Goal: Task Accomplishment & Management: Manage account settings

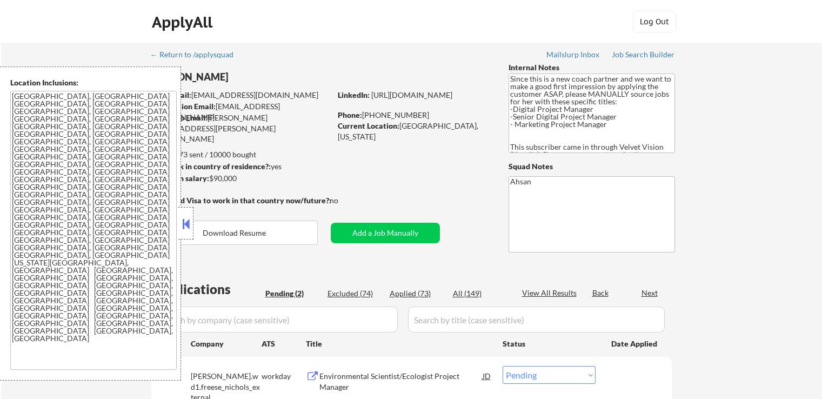
select select ""pending""
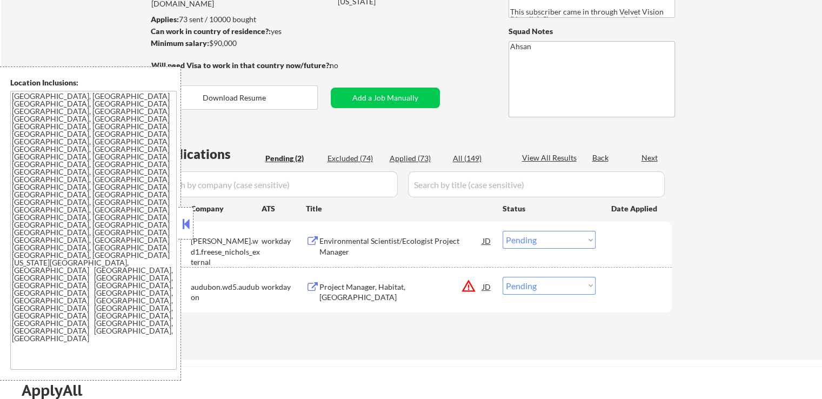
scroll to position [162, 0]
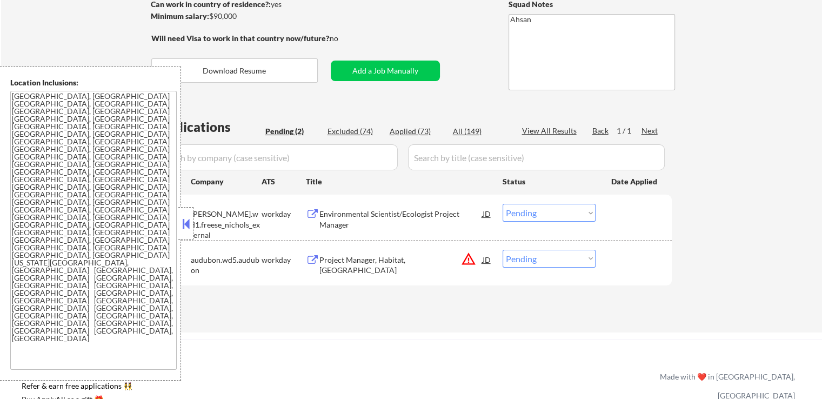
click at [409, 217] on div "Environmental Scientist/Ecologist Project Manager" at bounding box center [400, 219] width 163 height 21
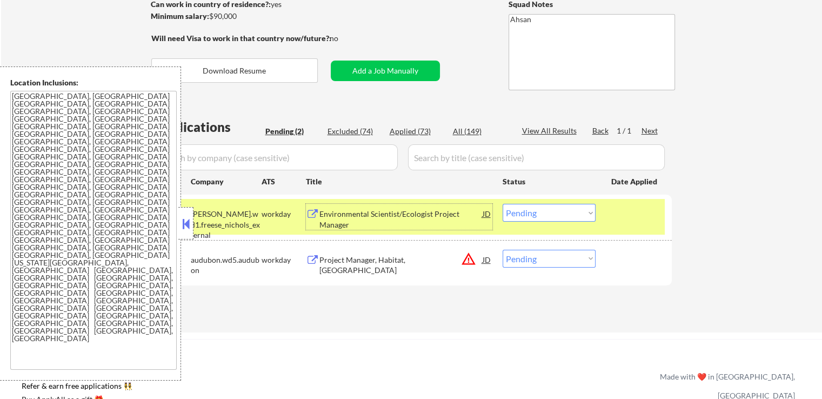
click at [416, 253] on div "Project Manager, Habitat, North America" at bounding box center [400, 259] width 163 height 19
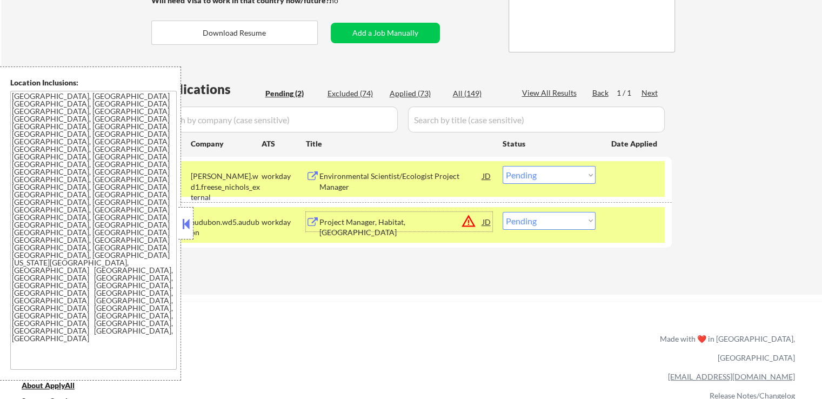
scroll to position [216, 0]
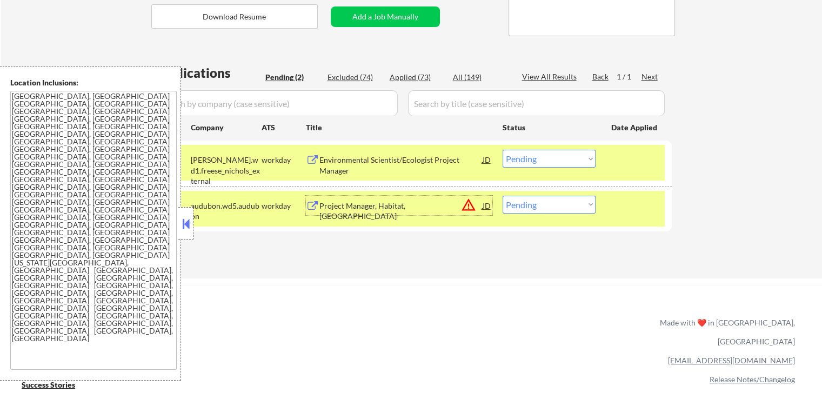
click at [539, 160] on select "Choose an option... Pending Applied Excluded (Questions) Excluded (Expired) Exc…" at bounding box center [548, 159] width 93 height 18
click at [502, 150] on select "Choose an option... Pending Applied Excluded (Questions) Excluded (Expired) Exc…" at bounding box center [548, 159] width 93 height 18
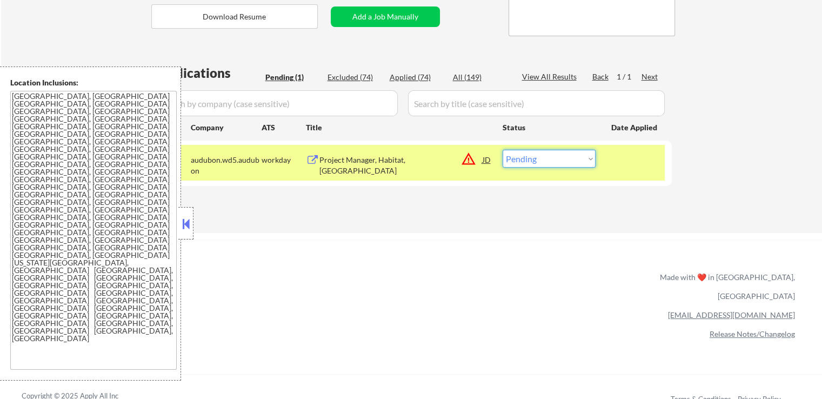
drag, startPoint x: 520, startPoint y: 152, endPoint x: 525, endPoint y: 166, distance: 14.9
click at [520, 152] on select "Choose an option... Pending Applied Excluded (Questions) Excluded (Expired) Exc…" at bounding box center [548, 159] width 93 height 18
select select ""excluded__salary_""
click at [502, 150] on select "Choose an option... Pending Applied Excluded (Questions) Excluded (Expired) Exc…" at bounding box center [548, 159] width 93 height 18
click at [468, 264] on div "ApplyAll Refer & earn free applications 👯‍♀️ Buy ApplyAll as a gift 🎁 About App…" at bounding box center [411, 332] width 822 height 171
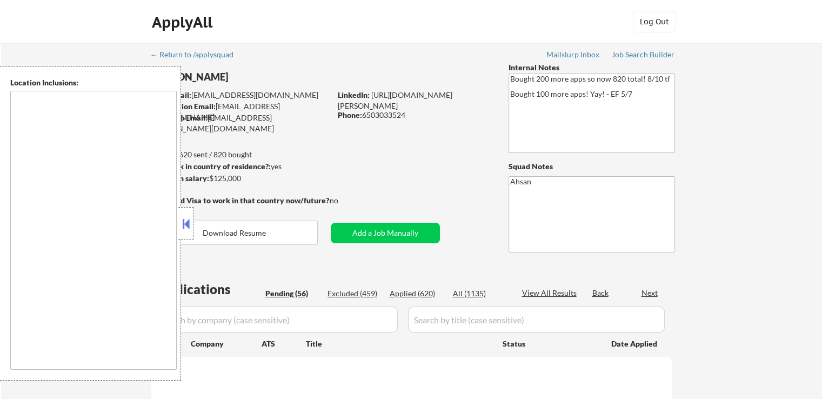
type textarea "[GEOGRAPHIC_DATA], [GEOGRAPHIC_DATA], [GEOGRAPHIC_DATA] [GEOGRAPHIC_DATA], [GEO…"
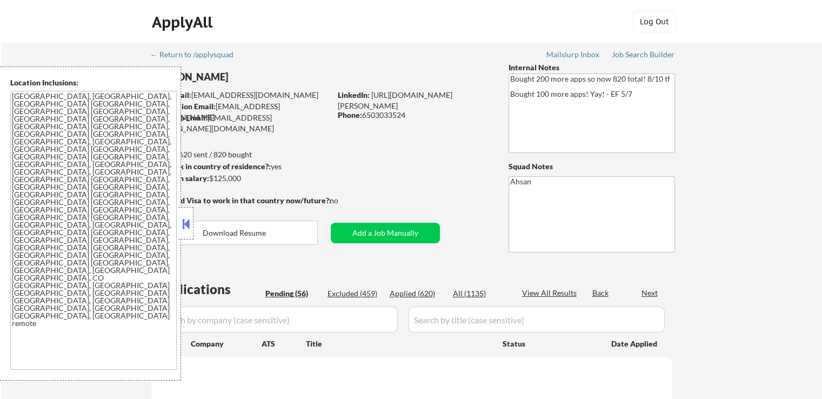
select select ""pending""
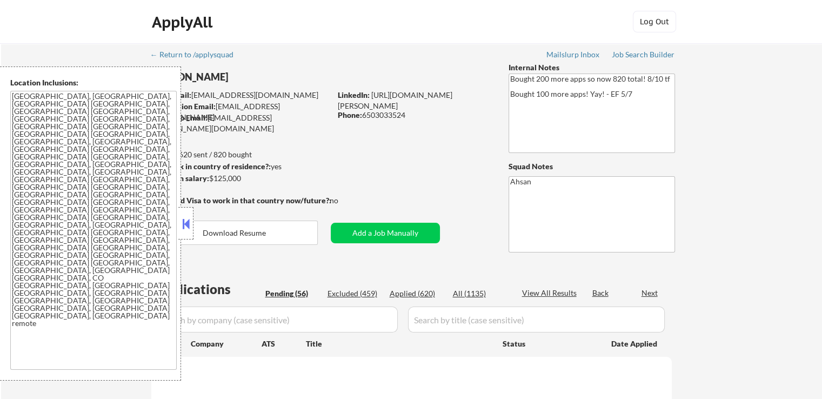
select select ""pending""
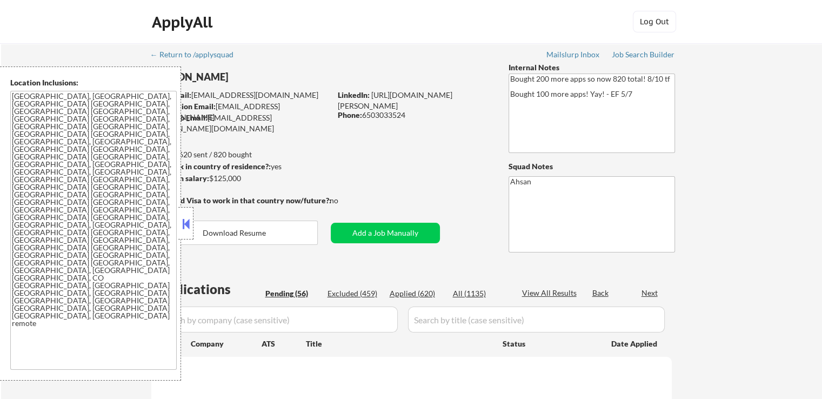
select select ""pending""
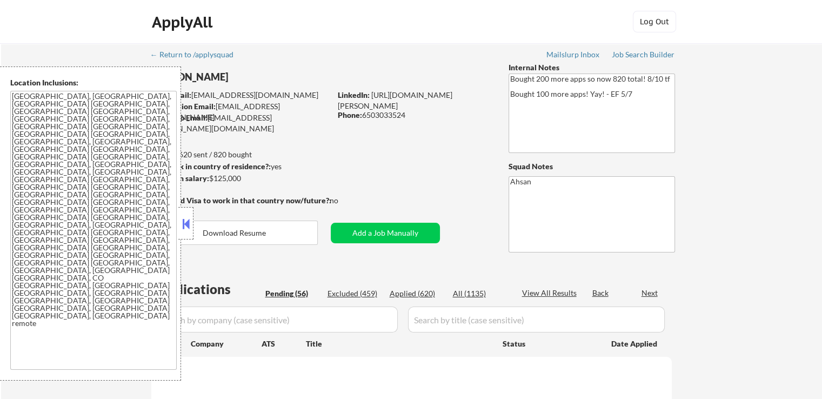
select select ""pending""
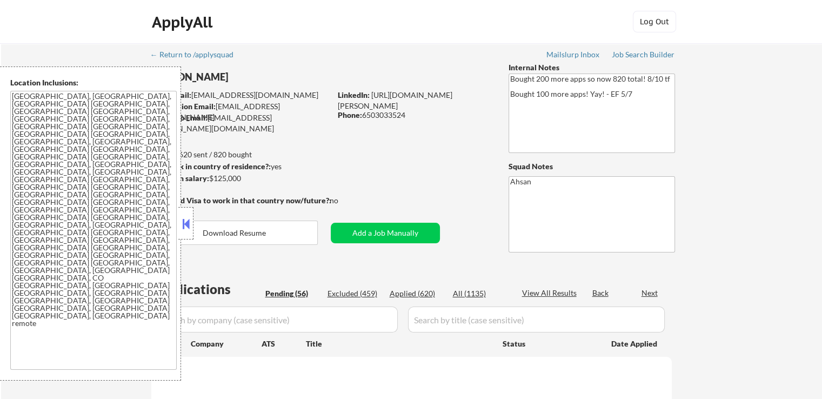
select select ""pending""
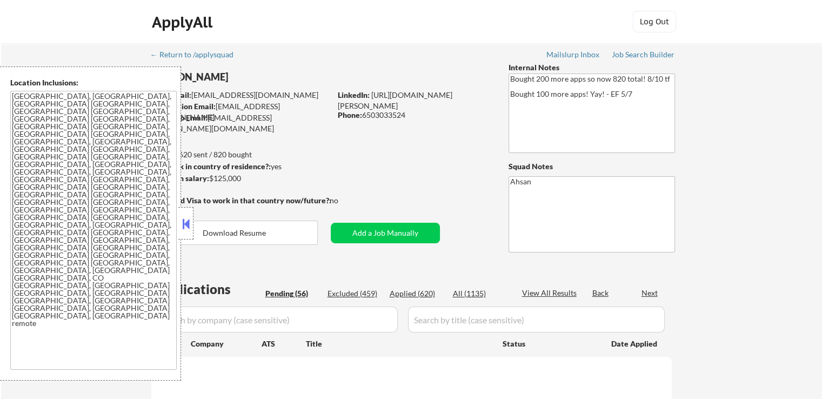
select select ""pending""
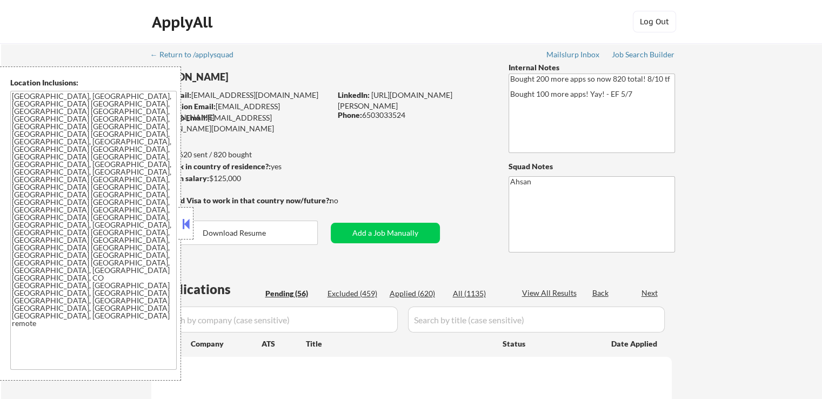
select select ""pending""
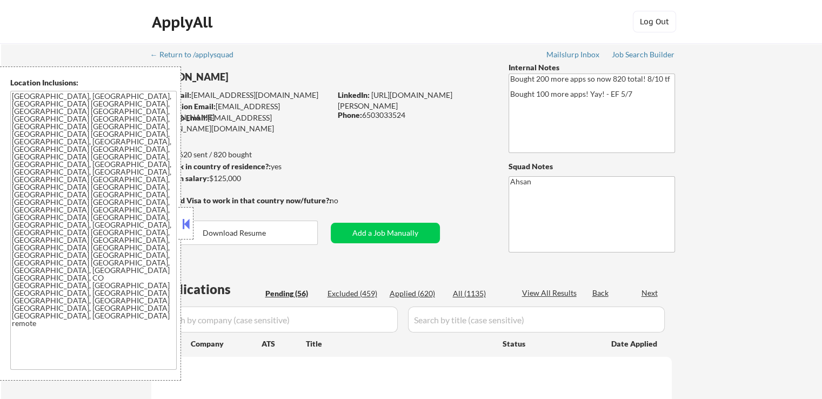
select select ""pending""
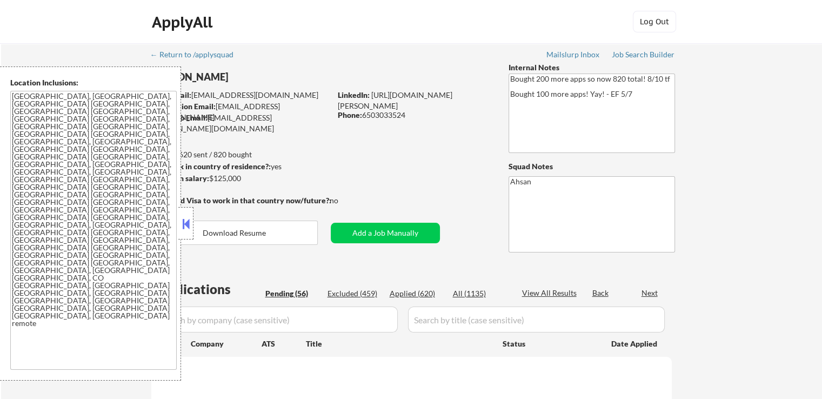
select select ""pending""
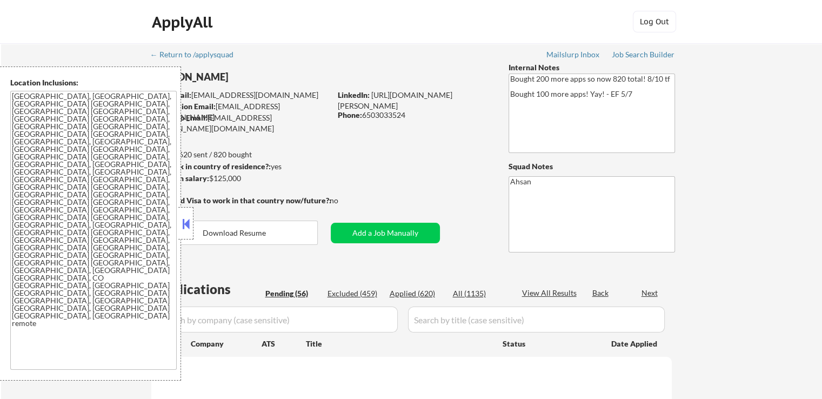
select select ""pending""
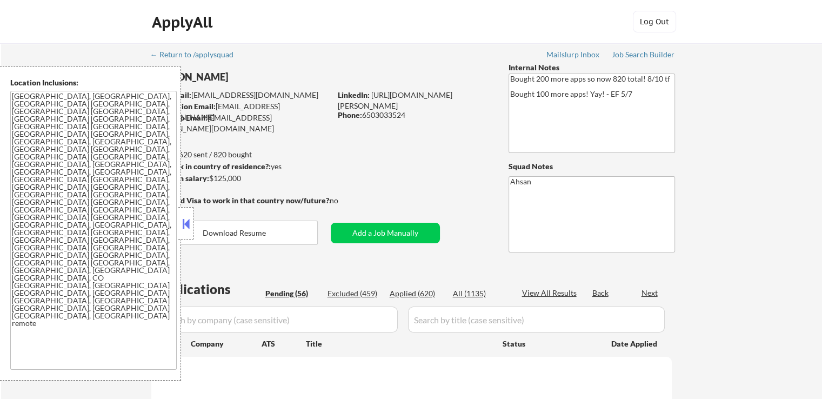
select select ""pending""
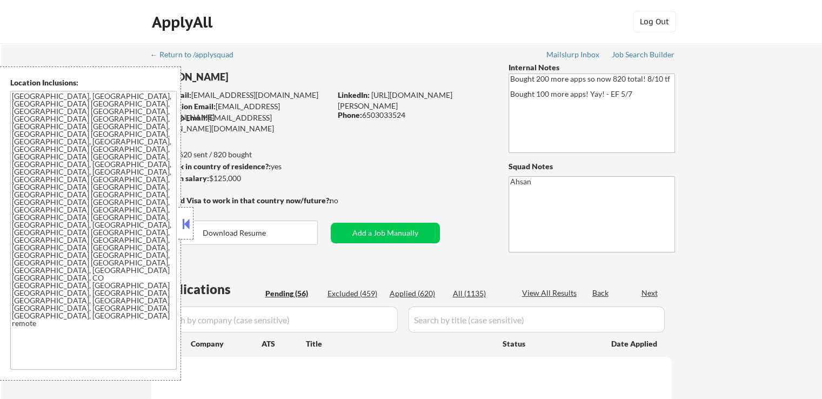
select select ""pending""
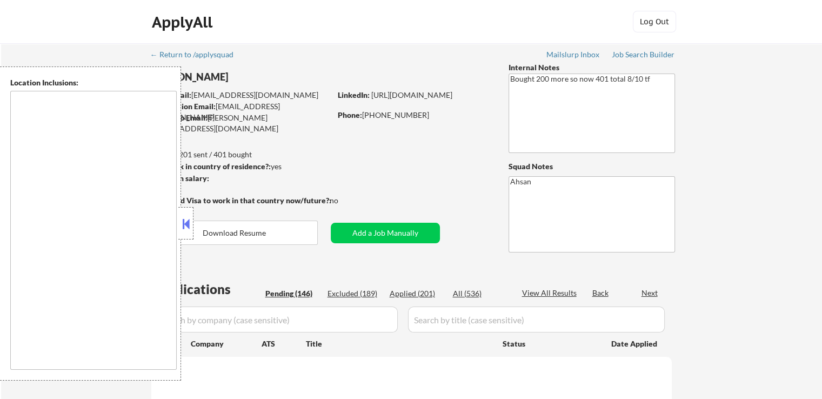
type textarea "[GEOGRAPHIC_DATA], [GEOGRAPHIC_DATA], [GEOGRAPHIC_DATA] [GEOGRAPHIC_DATA], [GEO…"
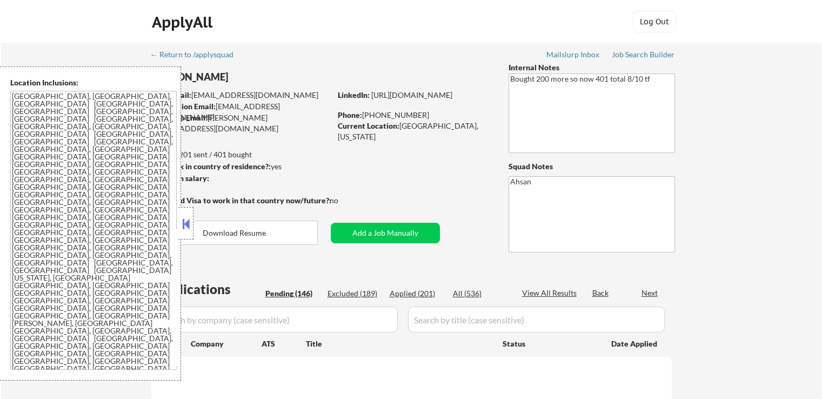
scroll to position [108, 0]
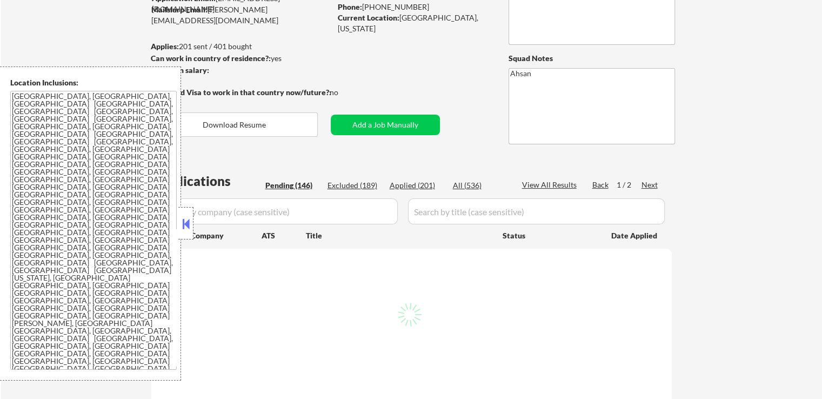
select select ""pending""
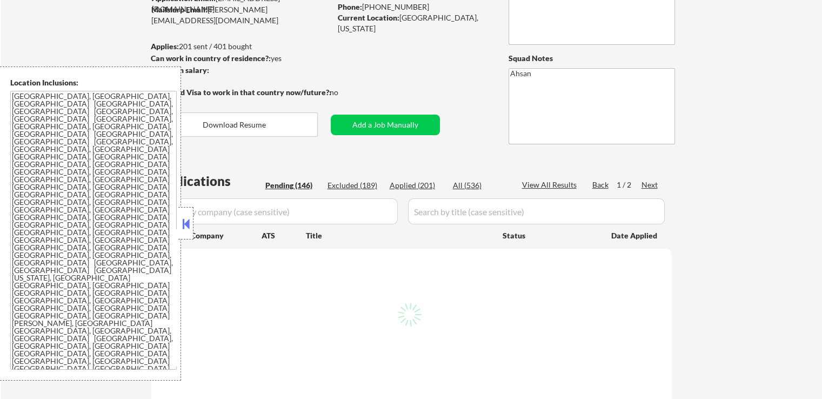
select select ""pending""
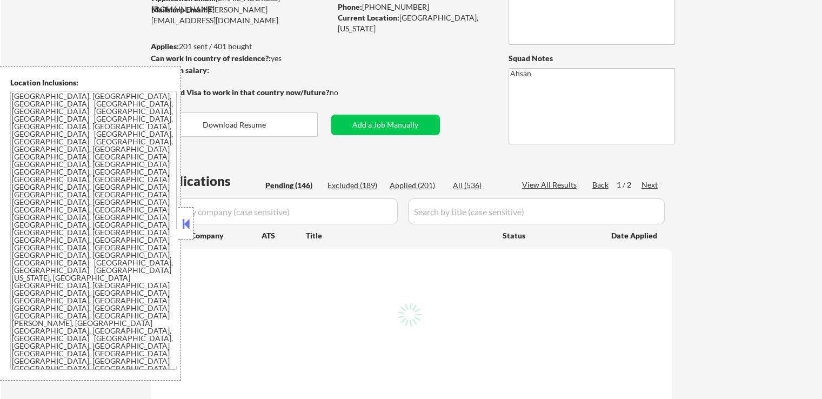
select select ""pending""
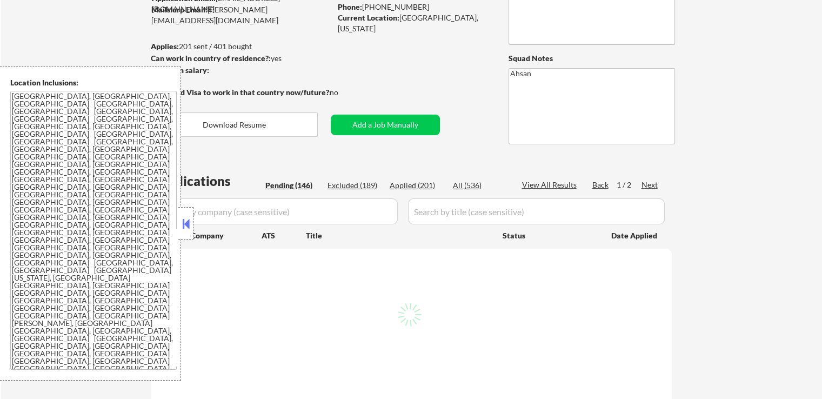
select select ""pending""
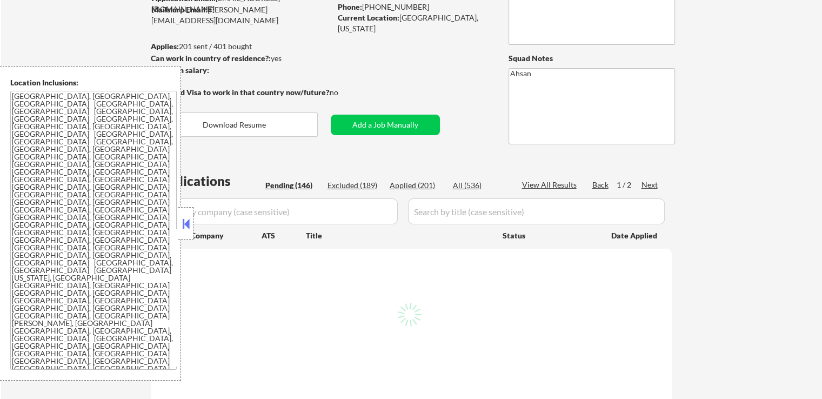
select select ""pending""
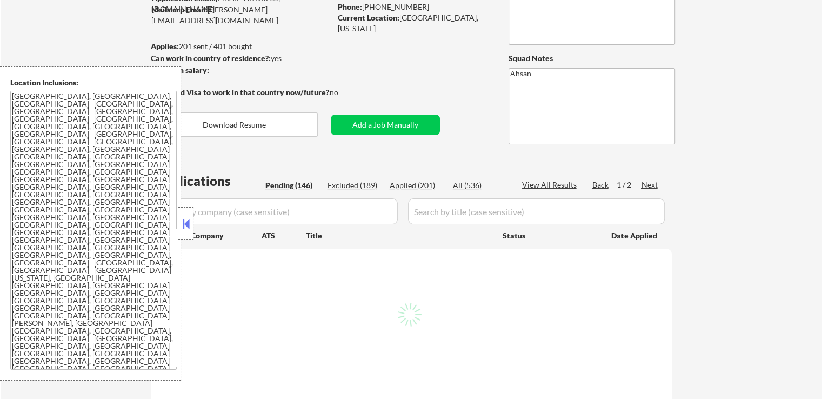
select select ""pending""
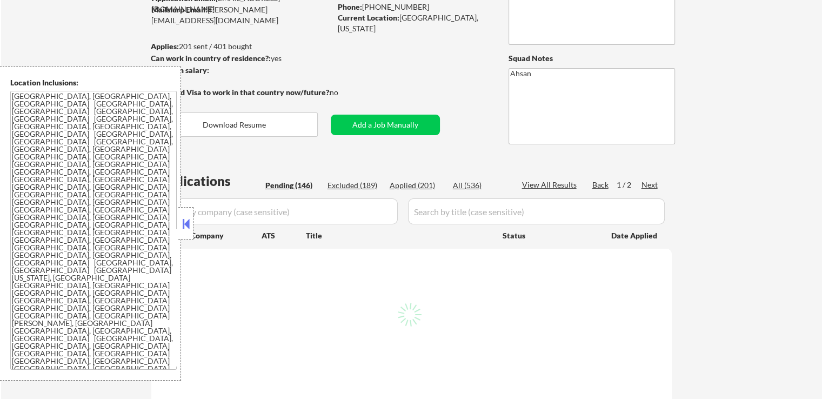
select select ""pending""
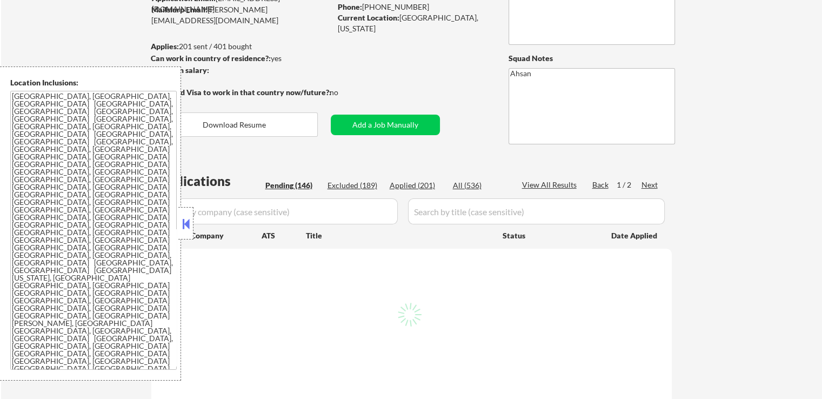
select select ""pending""
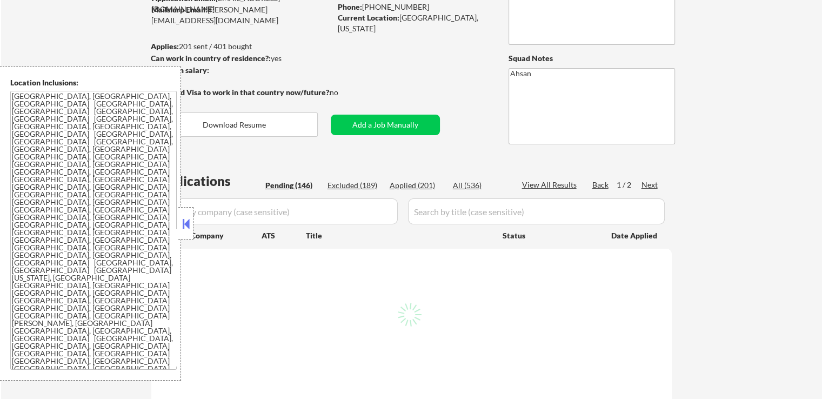
select select ""pending""
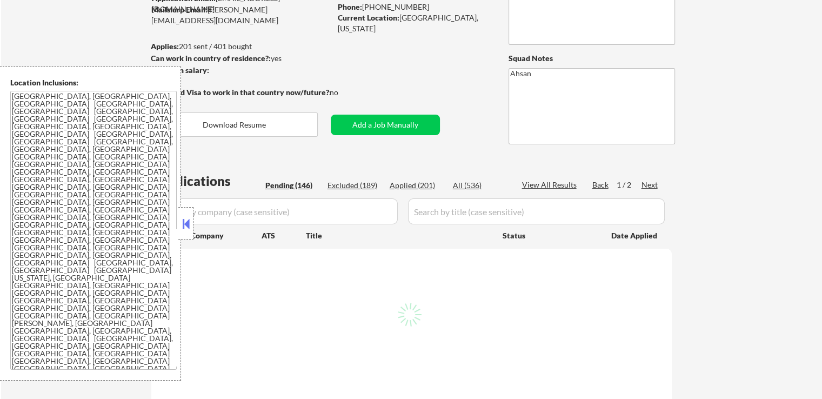
select select ""pending""
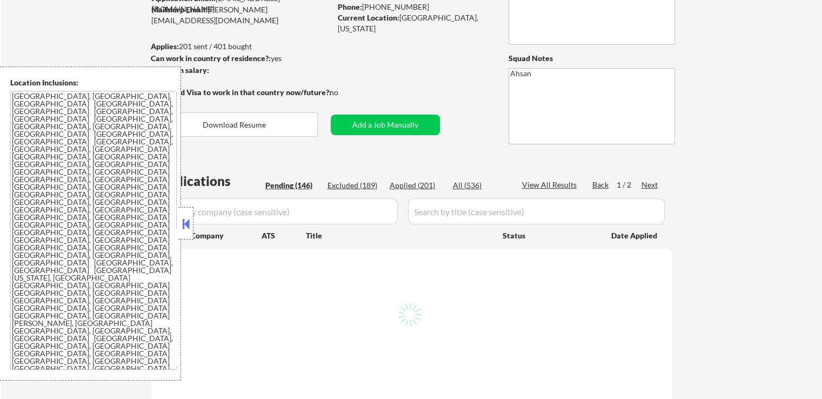
select select ""pending""
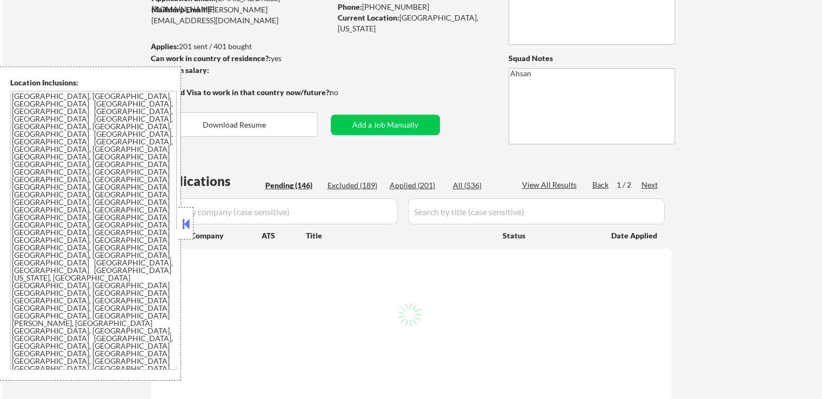
select select ""pending""
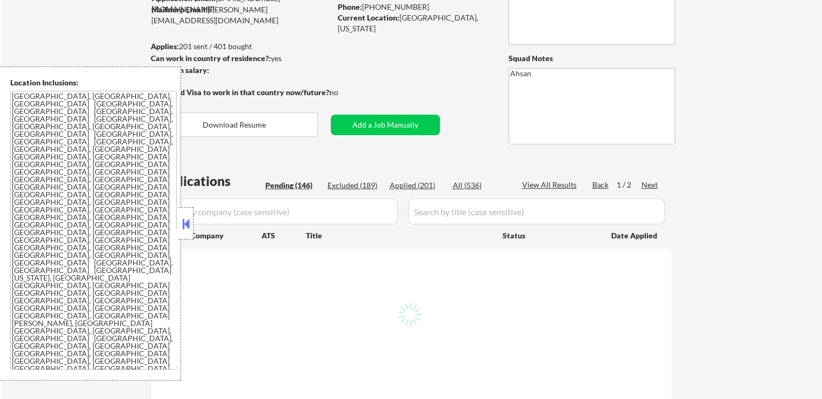
select select ""pending""
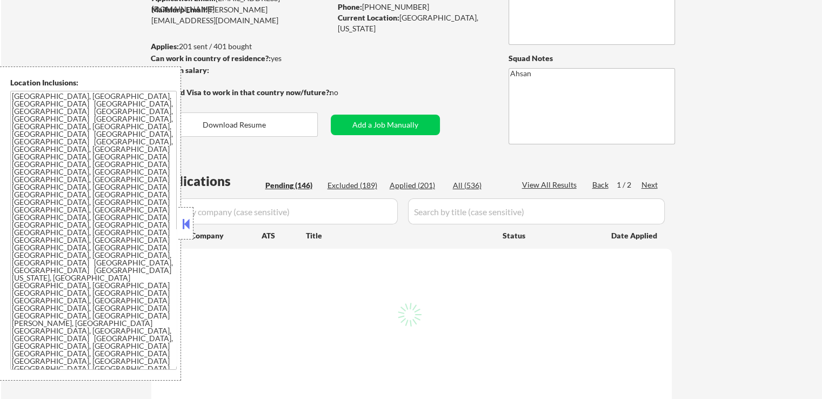
select select ""pending""
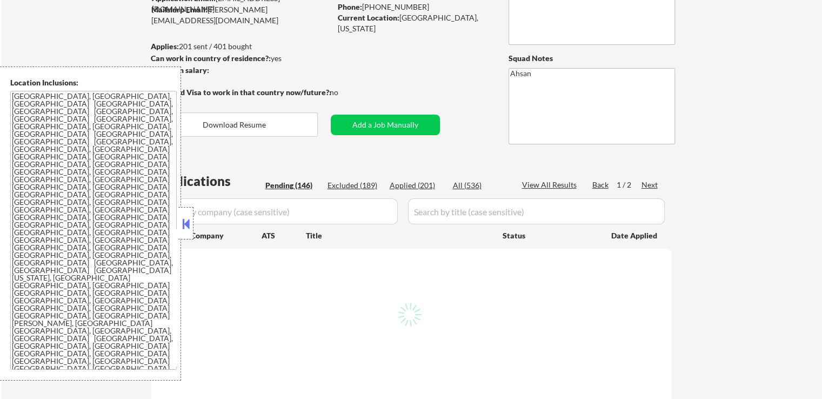
select select ""pending""
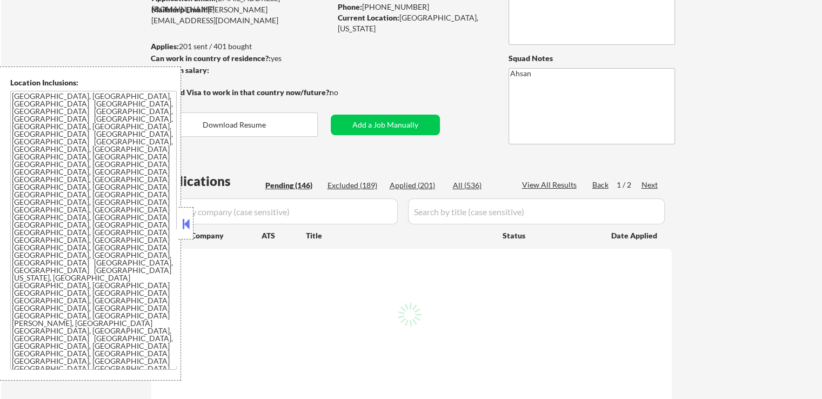
select select ""pending""
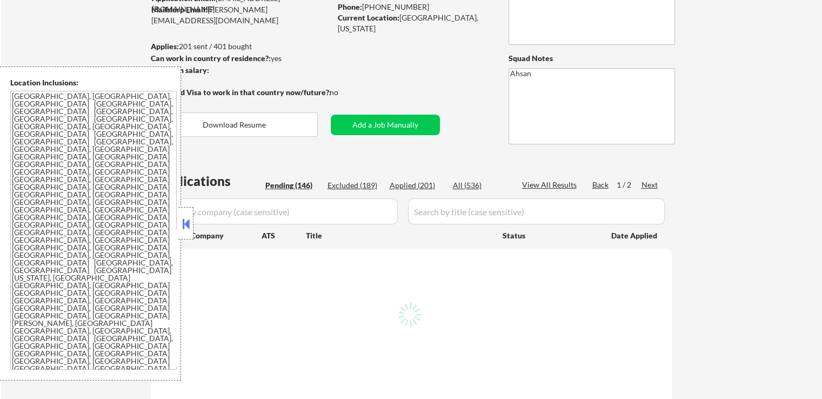
select select ""pending""
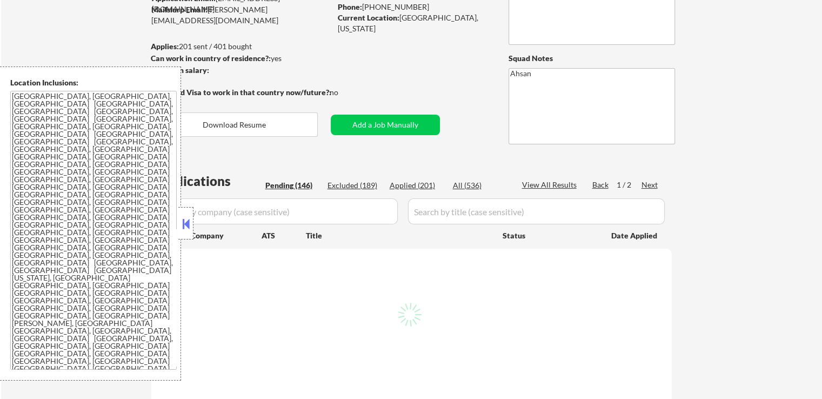
select select ""pending""
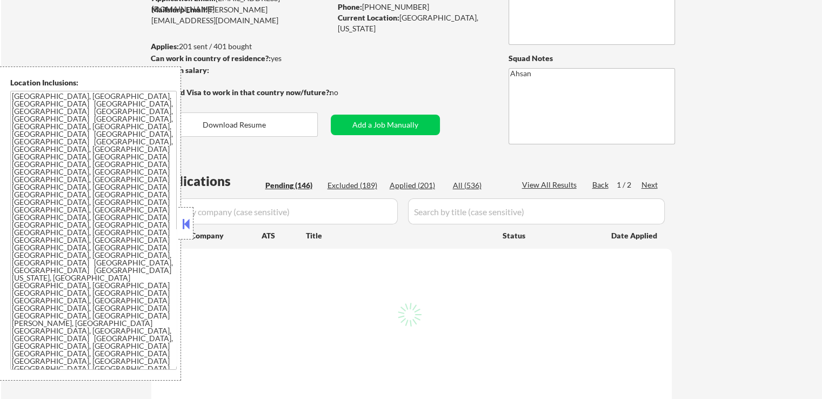
select select ""pending""
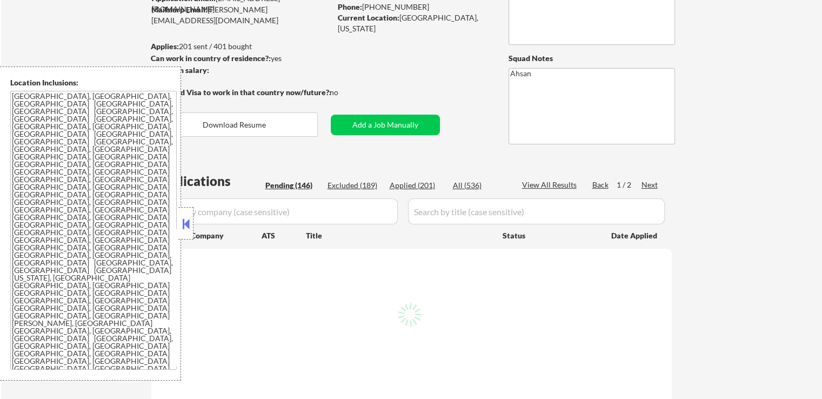
select select ""pending""
